Goal: Download file/media

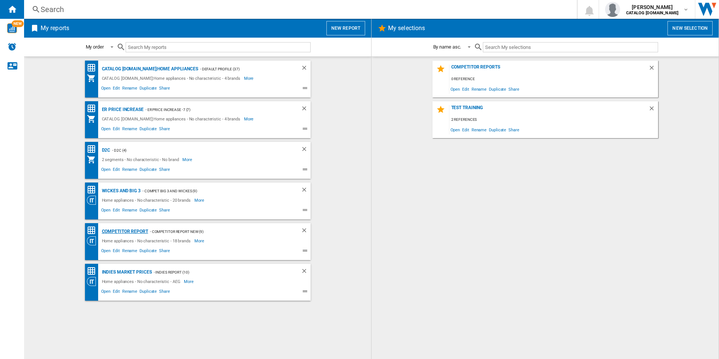
click at [120, 229] on div "Competitor report" at bounding box center [124, 231] width 48 height 9
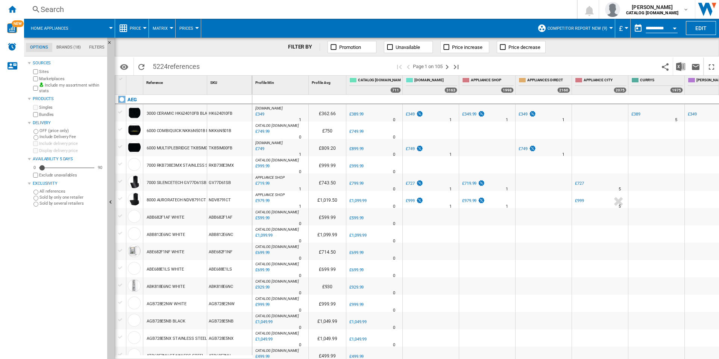
click at [675, 27] on div "Open calendar" at bounding box center [675, 28] width 4 height 2
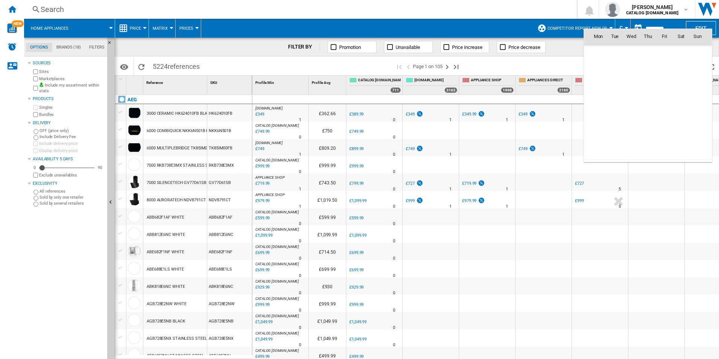
scroll to position [3589, 0]
click at [614, 86] on span "7" at bounding box center [615, 85] width 15 height 15
type input "**********"
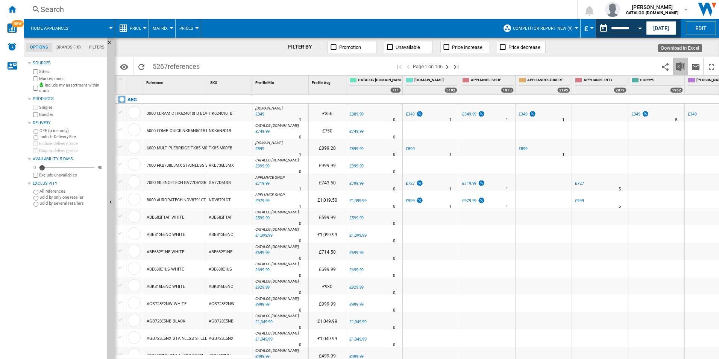
click at [681, 66] on img "Download in Excel" at bounding box center [680, 66] width 9 height 9
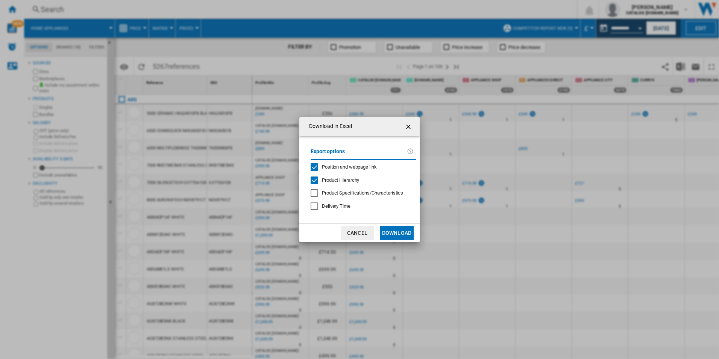
click at [354, 171] on div "Export options Position and webpage link Product Hierarchy Product Specificatio…" at bounding box center [363, 179] width 113 height 73
click at [354, 168] on span "Position and webpage link" at bounding box center [349, 167] width 55 height 6
click at [346, 179] on span "Product Hierarchy" at bounding box center [340, 180] width 37 height 6
click at [395, 233] on button "Download" at bounding box center [397, 233] width 34 height 14
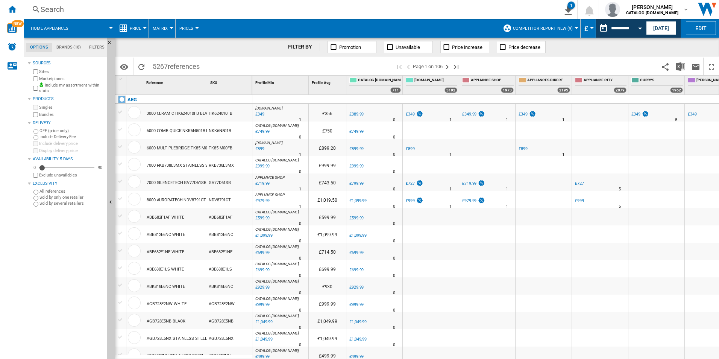
click at [698, 47] on div "FILTER BY Promotion Unavailable Price increase Price decrease" at bounding box center [417, 47] width 605 height 19
click at [641, 26] on button "Open calendar" at bounding box center [641, 27] width 14 height 14
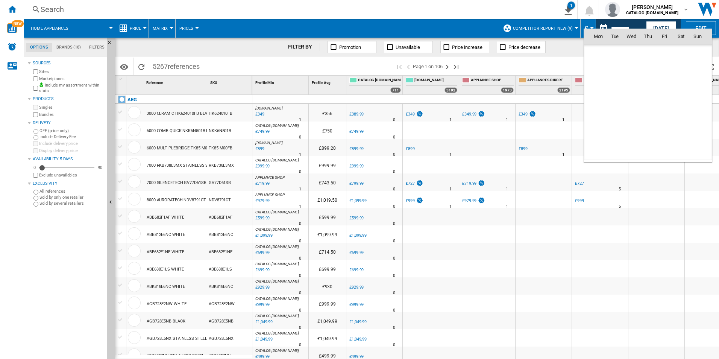
scroll to position [3589, 0]
click at [634, 83] on span "8" at bounding box center [631, 85] width 15 height 15
type input "**********"
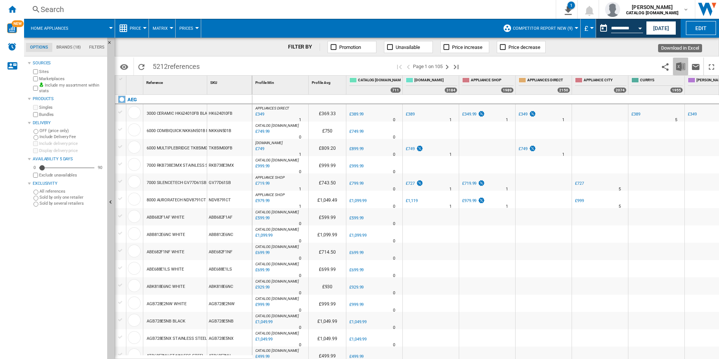
click at [676, 65] on button "Download in Excel" at bounding box center [680, 67] width 15 height 18
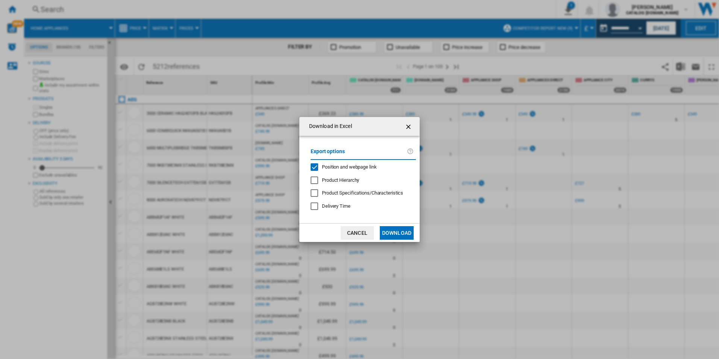
click at [348, 167] on span "Position and webpage link" at bounding box center [349, 167] width 55 height 6
click at [401, 234] on button "Download" at bounding box center [397, 233] width 34 height 14
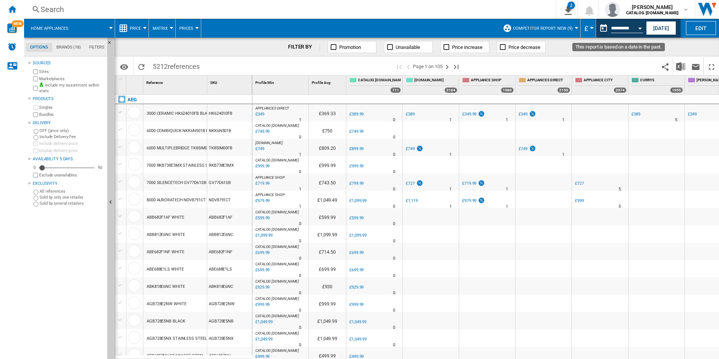
click at [639, 29] on div "Open calendar" at bounding box center [640, 28] width 4 height 2
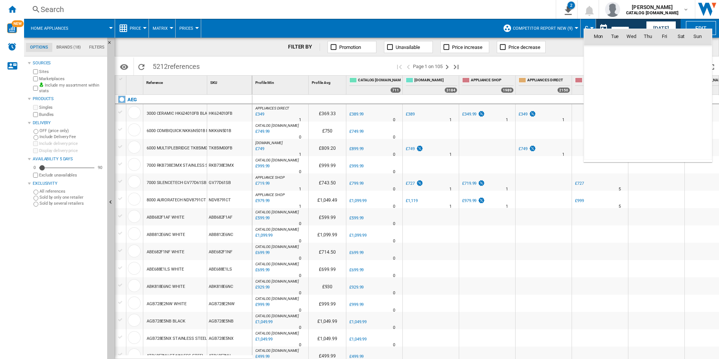
scroll to position [3589, 0]
click at [646, 85] on span "9" at bounding box center [648, 85] width 15 height 15
type input "**********"
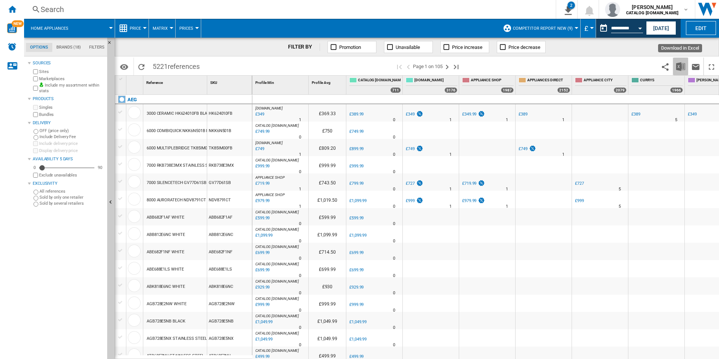
click at [676, 65] on img "Download in Excel" at bounding box center [680, 66] width 9 height 9
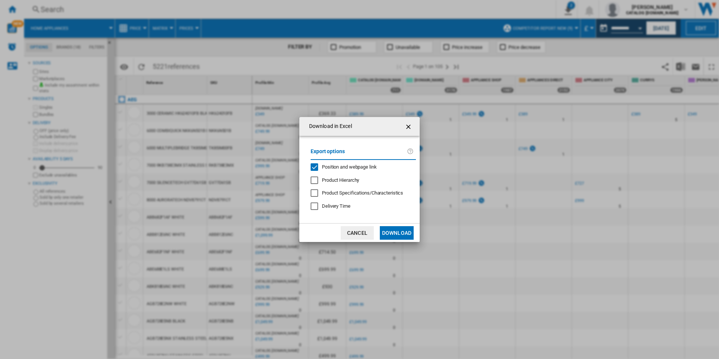
click at [363, 167] on span "Position and webpage link" at bounding box center [349, 167] width 55 height 6
click at [387, 230] on button "Download" at bounding box center [397, 233] width 34 height 14
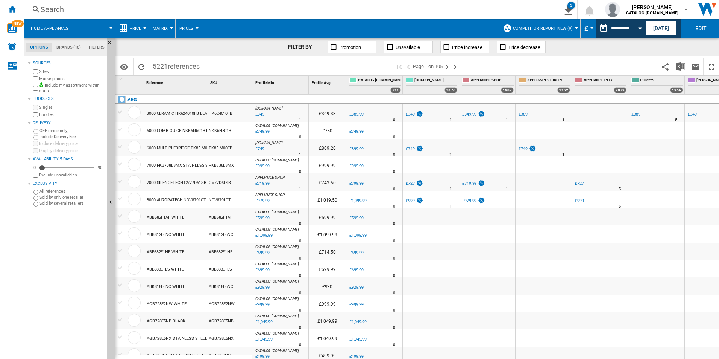
click at [698, 46] on div "FILTER BY Promotion Unavailable Price increase Price decrease" at bounding box center [417, 47] width 605 height 19
click at [643, 28] on button "Open calendar" at bounding box center [641, 27] width 14 height 14
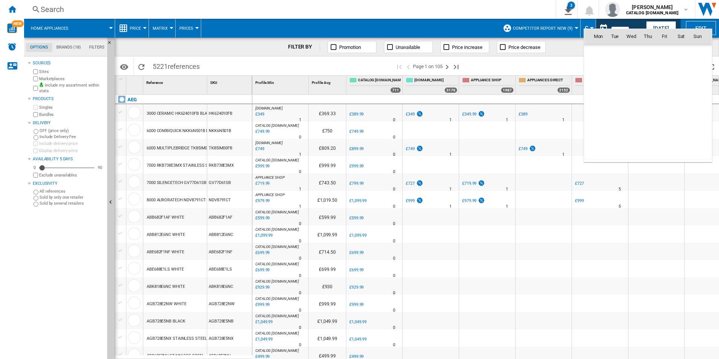
scroll to position [3589, 0]
click at [663, 85] on span "10" at bounding box center [664, 85] width 15 height 15
type input "**********"
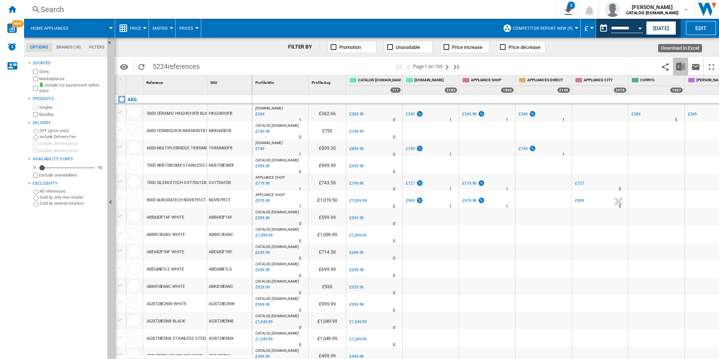
click at [681, 63] on img "Download in Excel" at bounding box center [680, 66] width 9 height 9
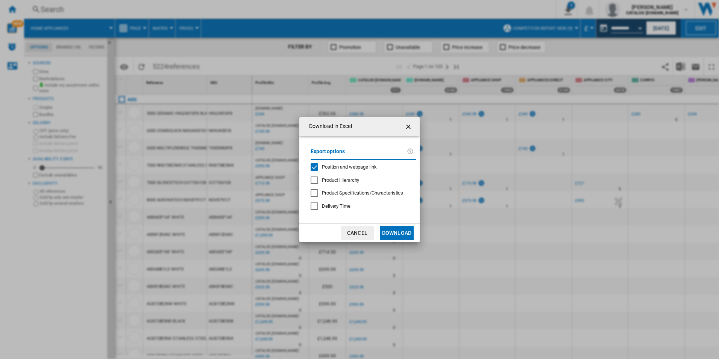
click at [343, 166] on span "Position and webpage link" at bounding box center [349, 167] width 55 height 6
click at [392, 232] on button "Download" at bounding box center [397, 233] width 34 height 14
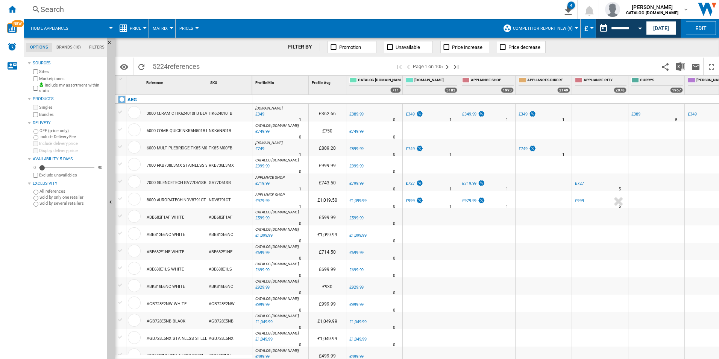
click at [548, 53] on div "FILTER BY Promotion Unavailable Price increase Price decrease" at bounding box center [417, 47] width 605 height 19
click at [638, 27] on div "Open calendar" at bounding box center [640, 28] width 4 height 2
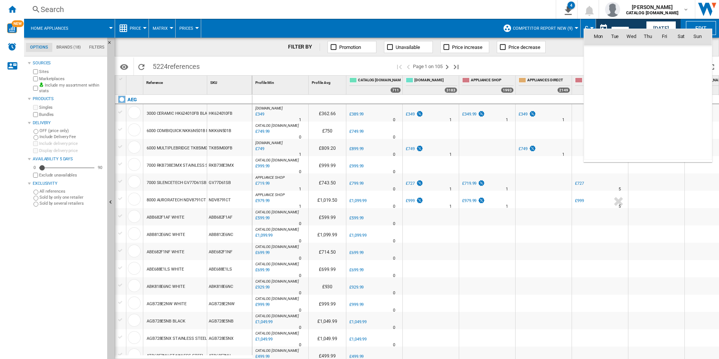
scroll to position [3589, 0]
click at [678, 85] on span "11" at bounding box center [681, 85] width 15 height 15
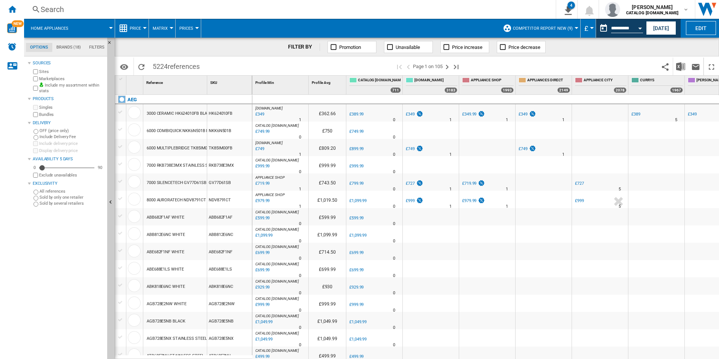
type input "**********"
click at [678, 65] on img "Download in Excel" at bounding box center [680, 66] width 9 height 9
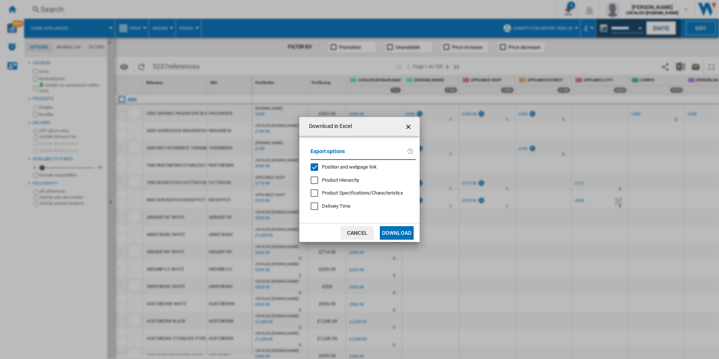
click at [371, 164] on span "Position and webpage link" at bounding box center [349, 167] width 55 height 6
click at [384, 233] on button "Download" at bounding box center [397, 233] width 34 height 14
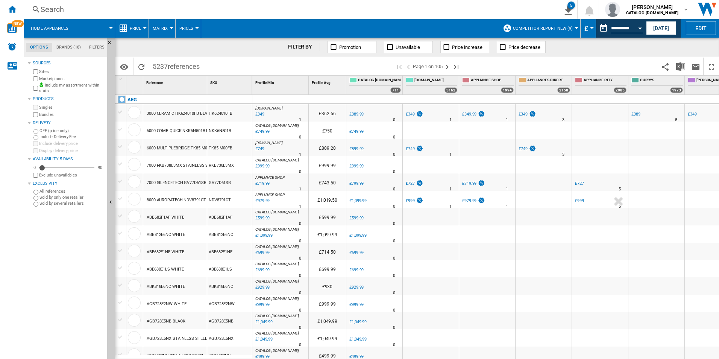
click at [699, 50] on div "FILTER BY Promotion Unavailable Price increase Price decrease" at bounding box center [417, 47] width 605 height 19
click at [641, 26] on button "Open calendar" at bounding box center [641, 27] width 14 height 14
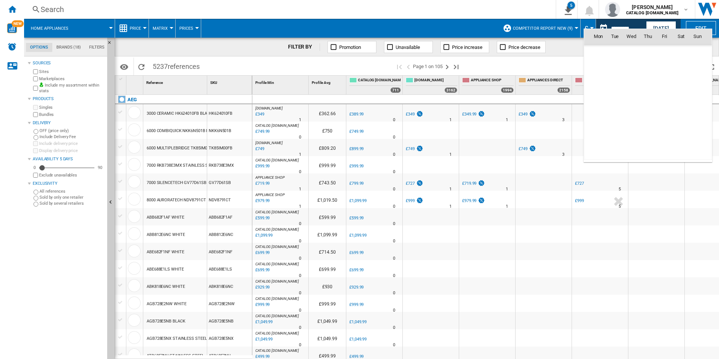
scroll to position [3589, 0]
click at [698, 84] on span "12" at bounding box center [697, 85] width 15 height 15
type input "**********"
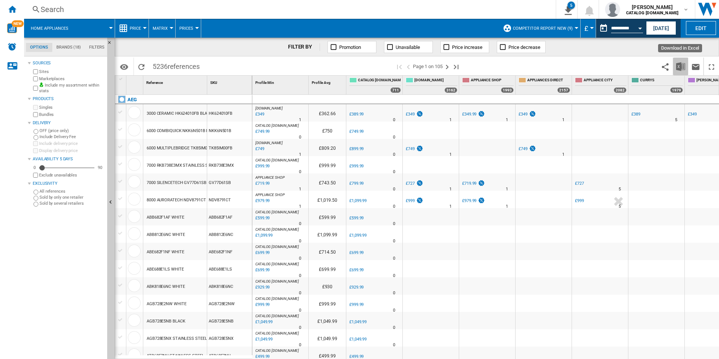
click at [684, 67] on img "Download in Excel" at bounding box center [680, 66] width 9 height 9
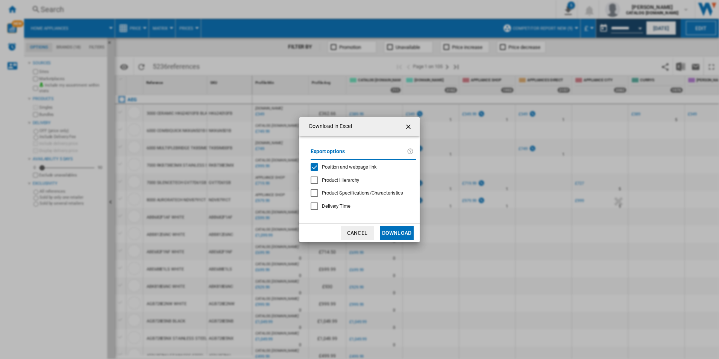
click at [359, 168] on span "Position and webpage link" at bounding box center [349, 167] width 55 height 6
click at [397, 232] on button "Download" at bounding box center [397, 233] width 34 height 14
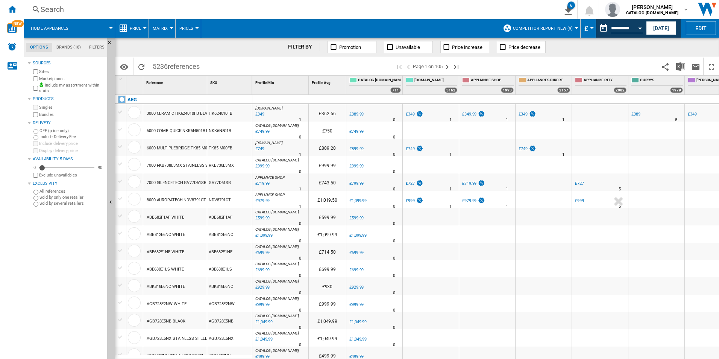
click at [610, 42] on div "FILTER BY Promotion Unavailable Price increase Price decrease" at bounding box center [417, 47] width 605 height 19
click at [608, 47] on div "FILTER BY Promotion Unavailable Price increase Price decrease" at bounding box center [417, 47] width 605 height 19
click at [682, 64] on img "Download in Excel" at bounding box center [680, 66] width 9 height 9
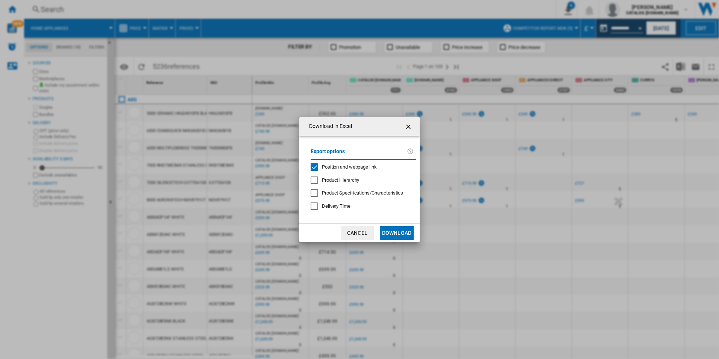
click at [360, 168] on span "Position and webpage link" at bounding box center [349, 167] width 55 height 6
click at [392, 234] on button "Download" at bounding box center [397, 233] width 34 height 14
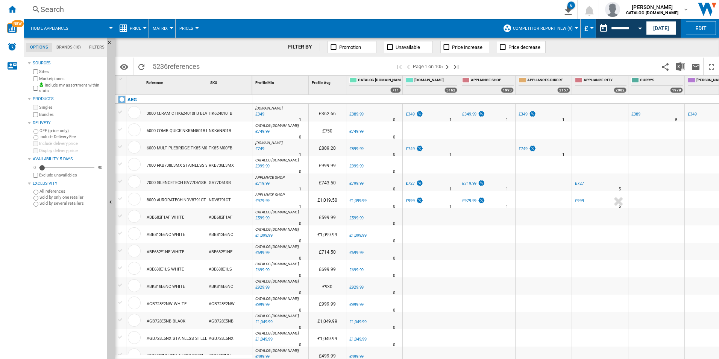
click at [699, 45] on div "FILTER BY Promotion Unavailable Price increase Price decrease" at bounding box center [417, 47] width 605 height 19
click at [565, 49] on div "FILTER BY Promotion Unavailable Price increase Price decrease" at bounding box center [417, 47] width 605 height 19
click at [642, 26] on button "Open calendar" at bounding box center [641, 27] width 14 height 14
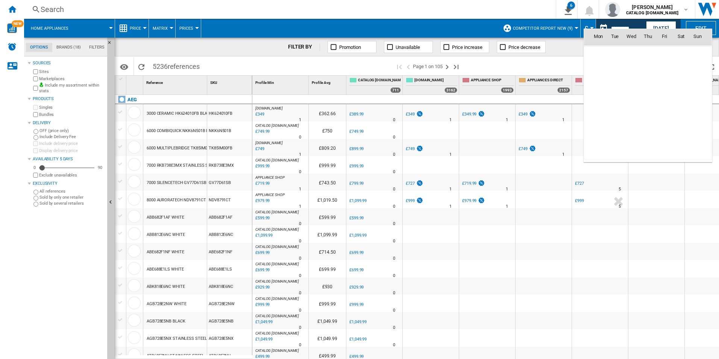
scroll to position [3589, 0]
click at [596, 100] on span "13" at bounding box center [598, 102] width 15 height 15
type input "**********"
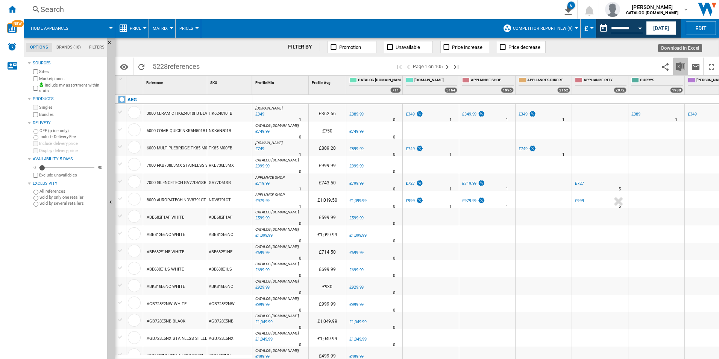
click at [680, 62] on img "Download in Excel" at bounding box center [680, 66] width 9 height 9
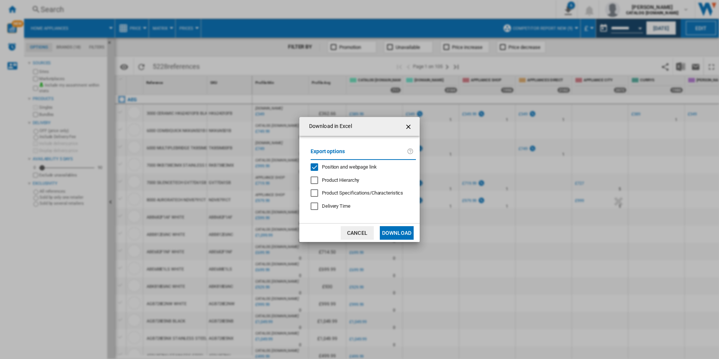
click at [369, 169] on span "Position and webpage link" at bounding box center [349, 167] width 55 height 6
click at [401, 235] on button "Download" at bounding box center [397, 233] width 34 height 14
